Goal: Task Accomplishment & Management: Manage account settings

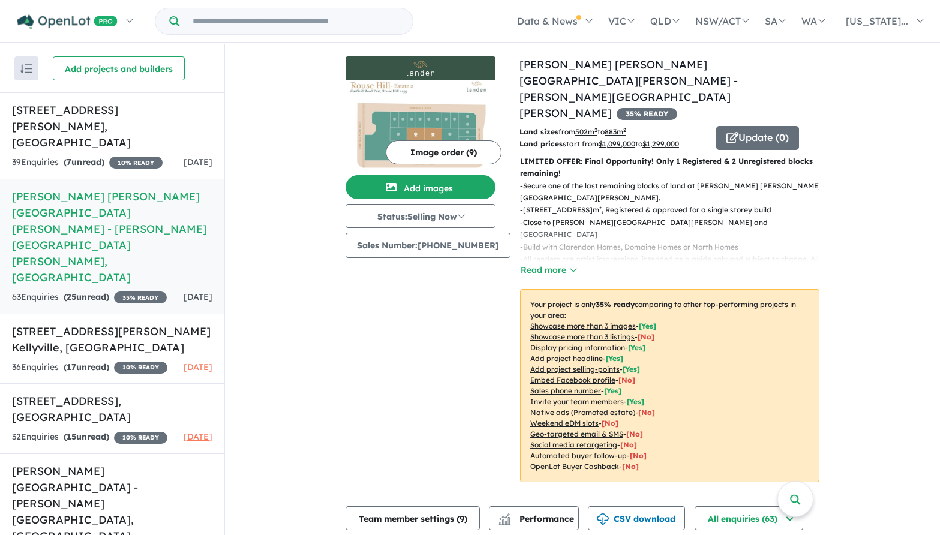
click at [137, 188] on h5 "[PERSON_NAME] [PERSON_NAME][GEOGRAPHIC_DATA][PERSON_NAME] - [PERSON_NAME][GEOGR…" at bounding box center [112, 236] width 200 height 97
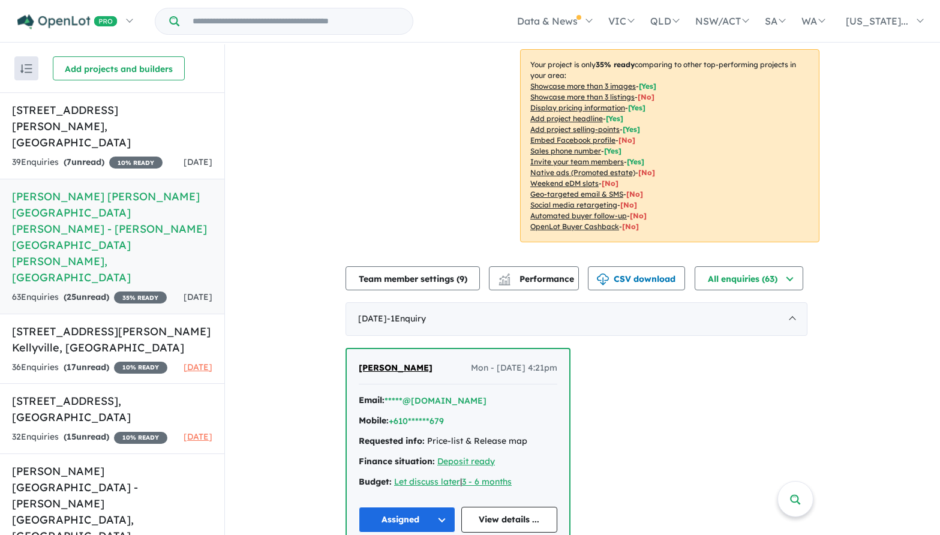
scroll to position [360, 0]
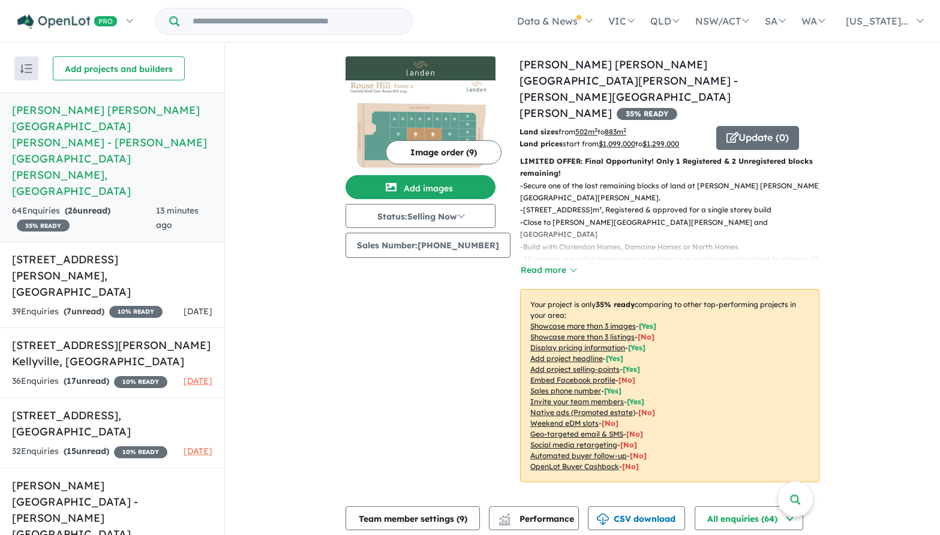
click at [106, 109] on h5 "[PERSON_NAME] [PERSON_NAME][GEOGRAPHIC_DATA][PERSON_NAME] - [PERSON_NAME][GEOGR…" at bounding box center [112, 150] width 200 height 97
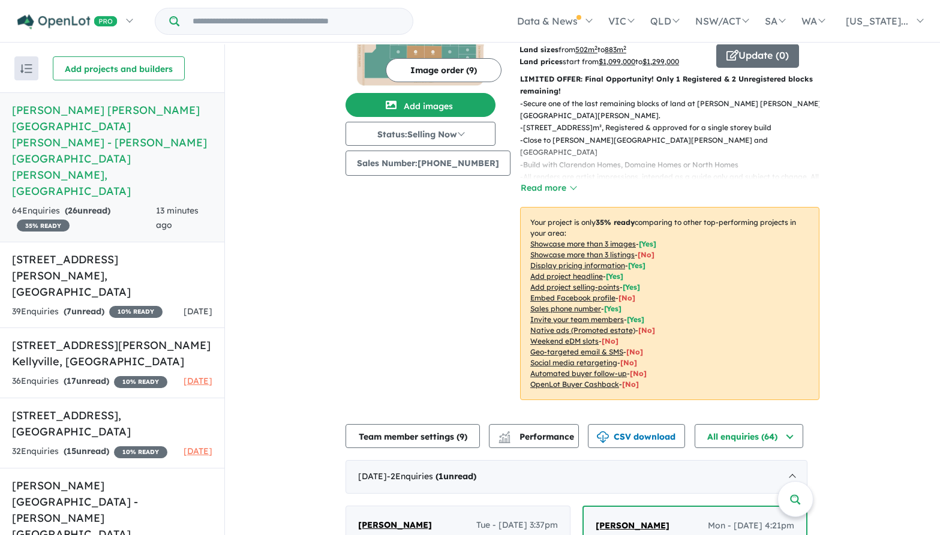
scroll to position [240, 0]
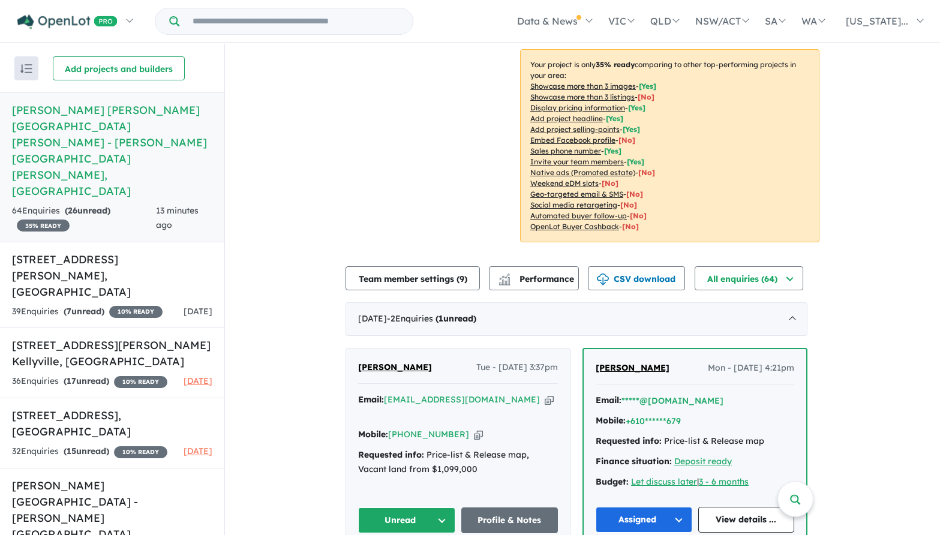
click at [403, 508] on button "Unread" at bounding box center [406, 521] width 97 height 26
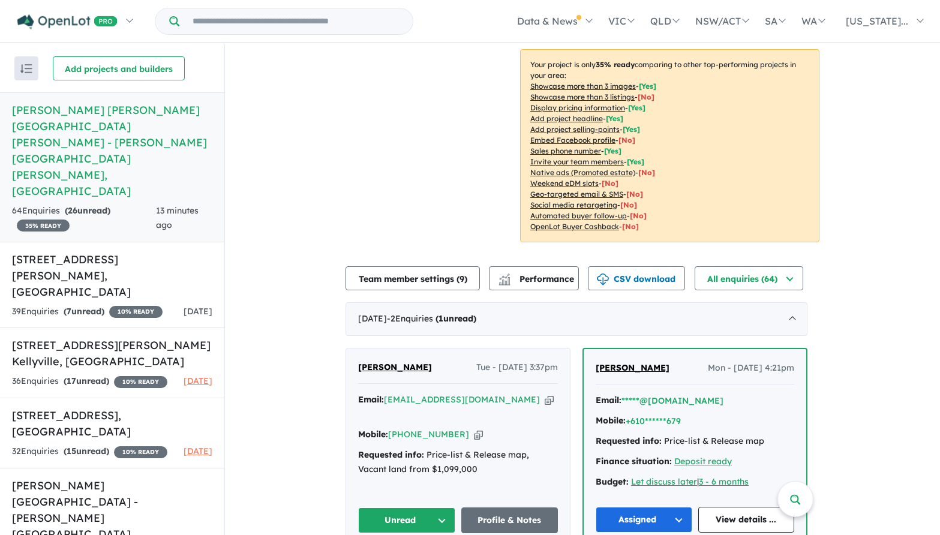
click at [372, 362] on span "[PERSON_NAME]" at bounding box center [395, 367] width 74 height 11
click at [416, 508] on button "Unread" at bounding box center [406, 521] width 97 height 26
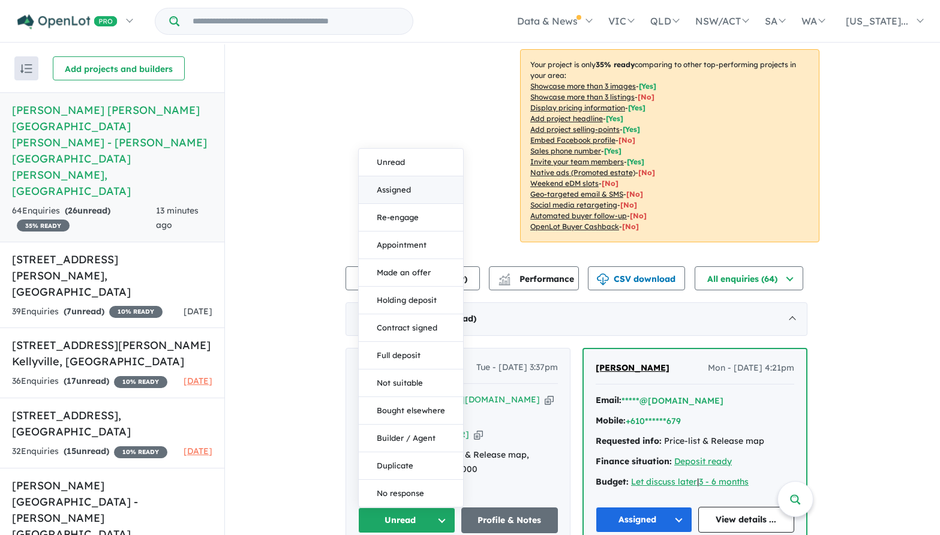
click at [421, 176] on button "Assigned" at bounding box center [411, 190] width 104 height 28
